Goal: Task Accomplishment & Management: Complete application form

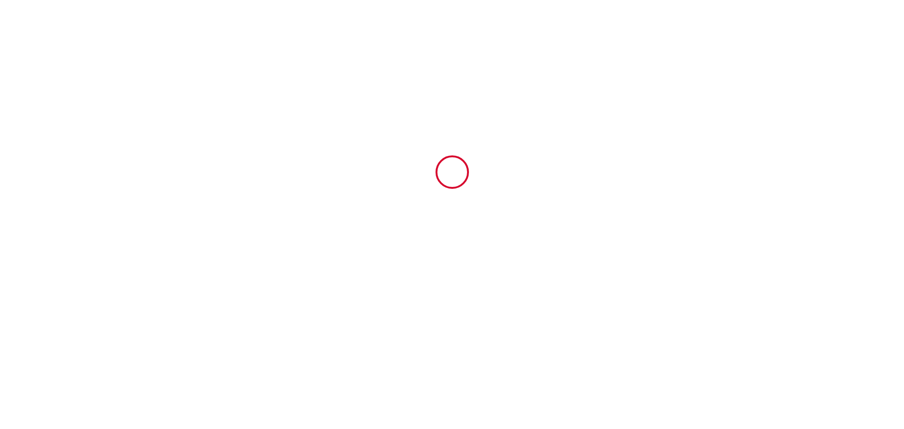
type input "6582076"
type input "Douce Escapade prés de Beauval et des Châteaux"
type input "11 PLACE [PERSON_NAME]"
type input "41200"
type input "ROMORANTIN"
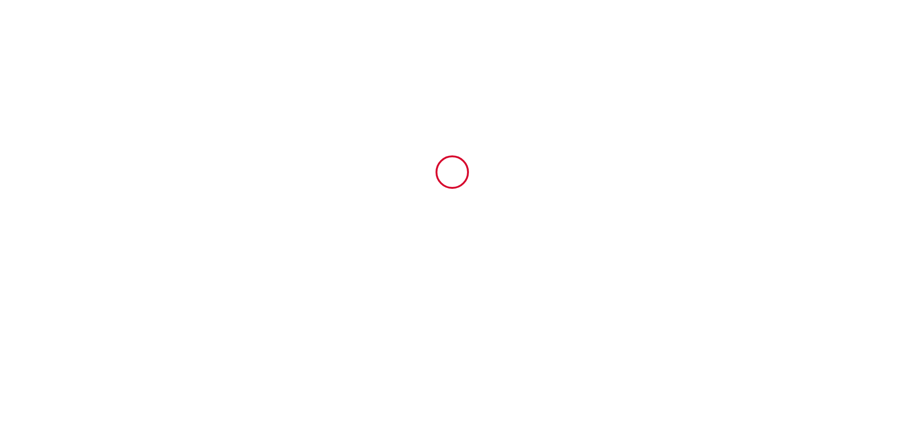
type input "[GEOGRAPHIC_DATA]"
type input "[DATE]"
type input "2"
type input "0"
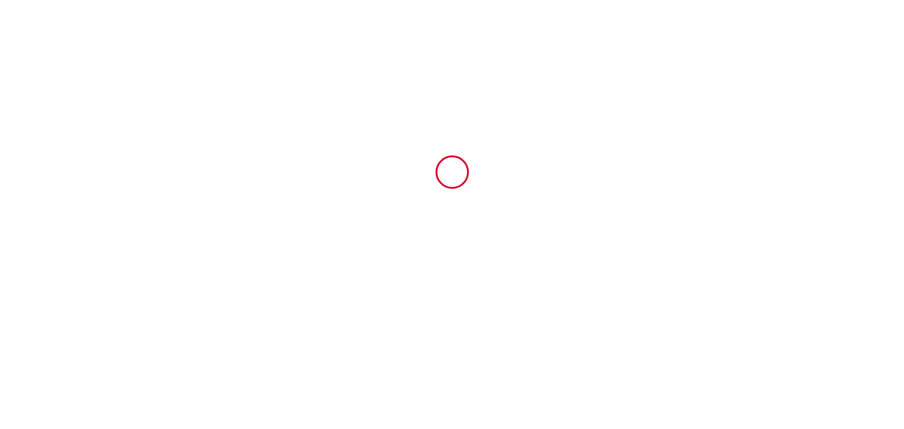
type input "335"
type input "Séjourner en [GEOGRAPHIC_DATA] ([PERSON_NAME])"
type input "MANDARD M"
type input "RUE GOMBAULT"
type input "41200"
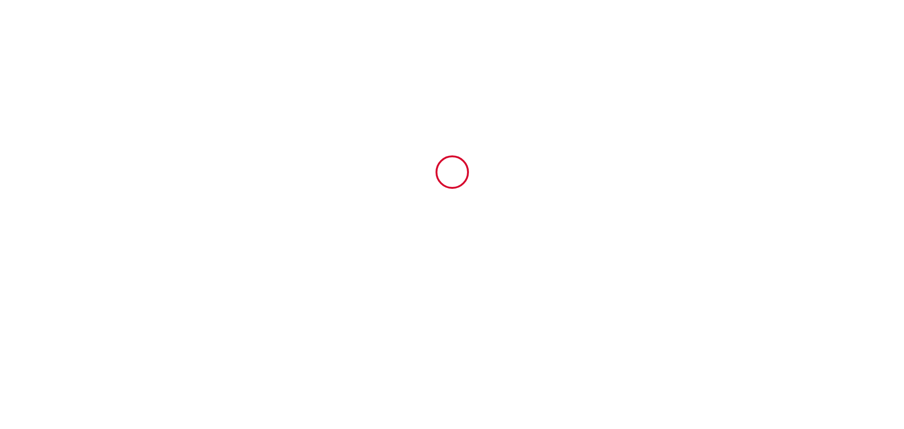
type input "ROMORANTIN"
type input "[GEOGRAPHIC_DATA]"
type input "[PERSON_NAME][EMAIL_ADDRESS][DOMAIN_NAME]"
type input "[PERSON_NAME]"
type input "virginie"
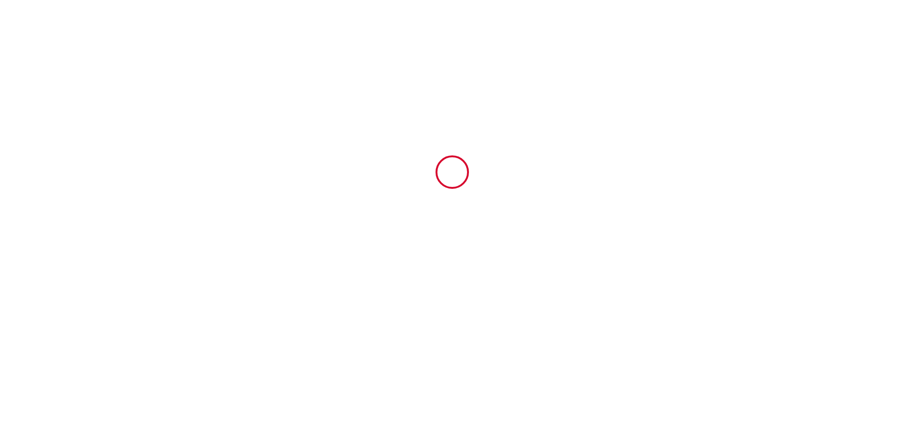
type input "10 allée [PERSON_NAME]"
type input "35770"
type input "[PERSON_NAME] sur [PERSON_NAME]"
type input "[EMAIL_ADDRESS][DOMAIN_NAME]"
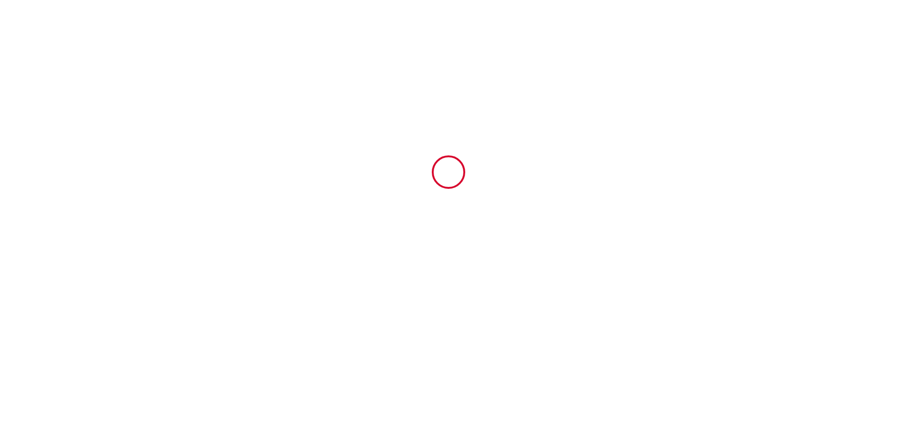
type input "[PHONE_NUMBER]"
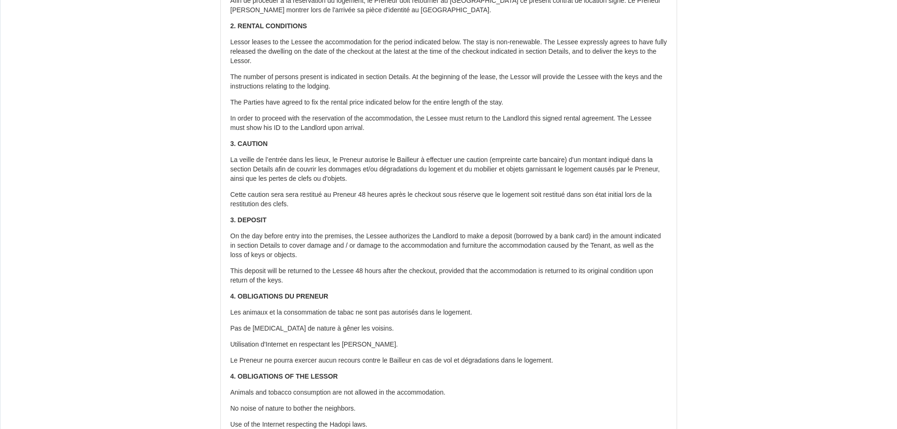
scroll to position [0, 0]
